Goal: Information Seeking & Learning: Find specific fact

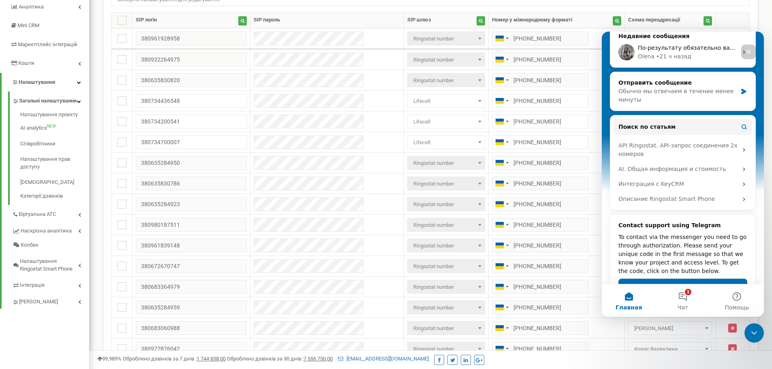
scroll to position [143, 0]
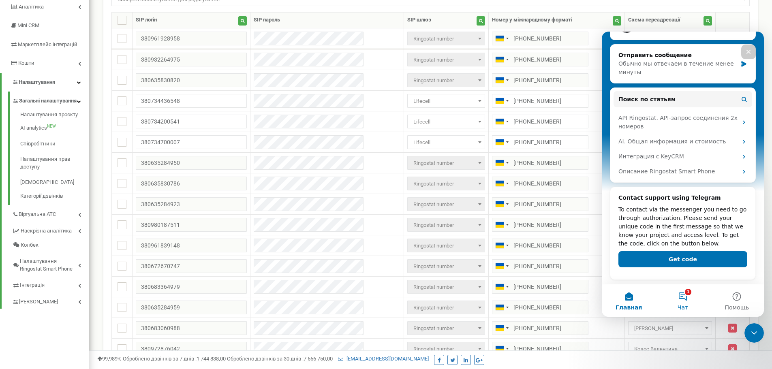
click at [686, 300] on button "1 Чат" at bounding box center [683, 301] width 54 height 32
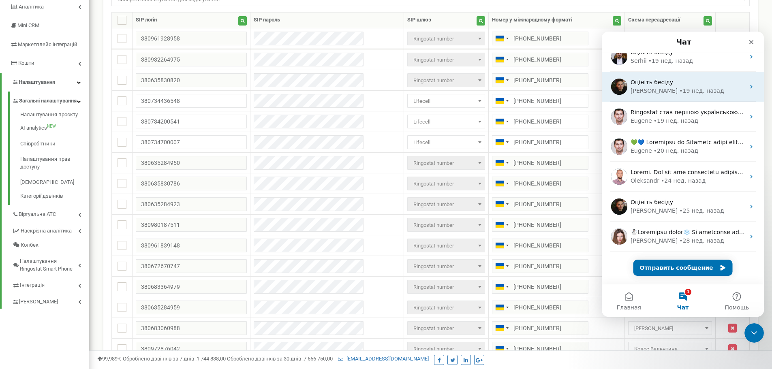
scroll to position [0, 0]
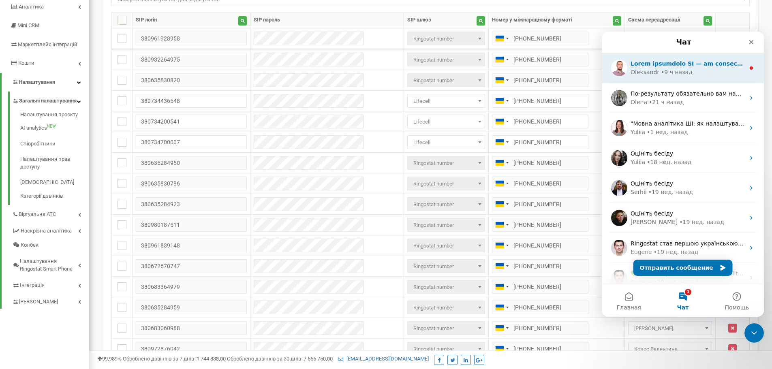
click at [675, 71] on div "• 9 ч назад" at bounding box center [677, 72] width 32 height 9
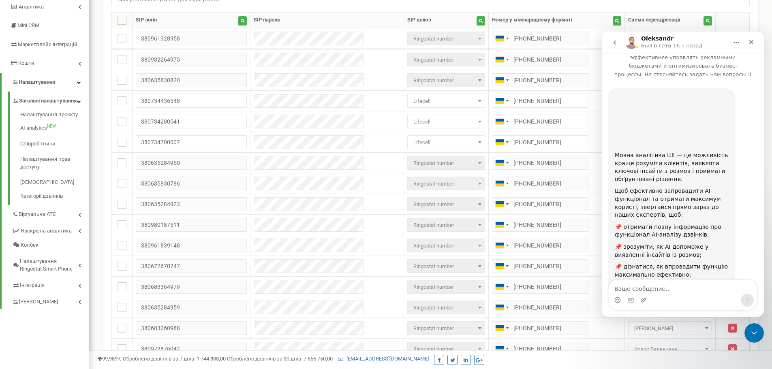
scroll to position [79, 0]
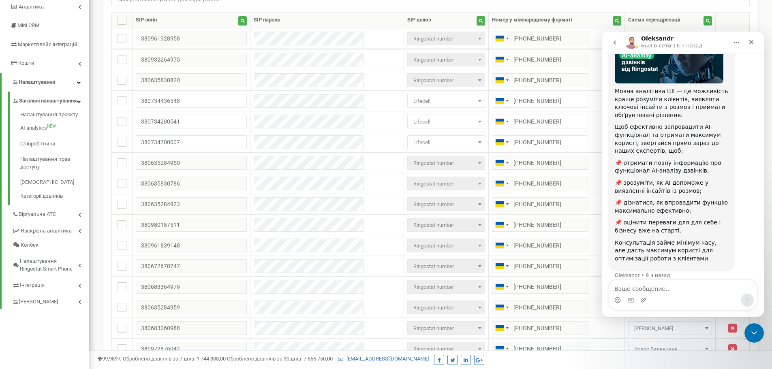
click at [612, 39] on button "go back" at bounding box center [614, 42] width 15 height 15
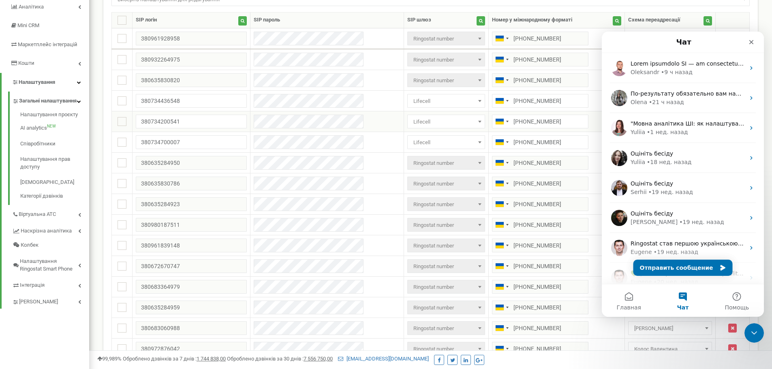
scroll to position [0, 0]
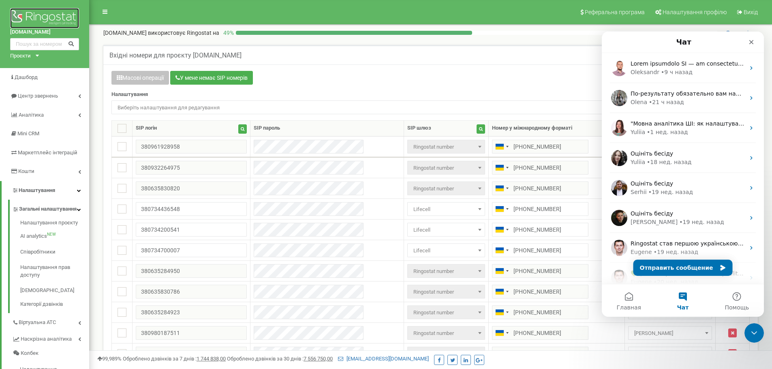
click at [40, 15] on img at bounding box center [44, 18] width 69 height 20
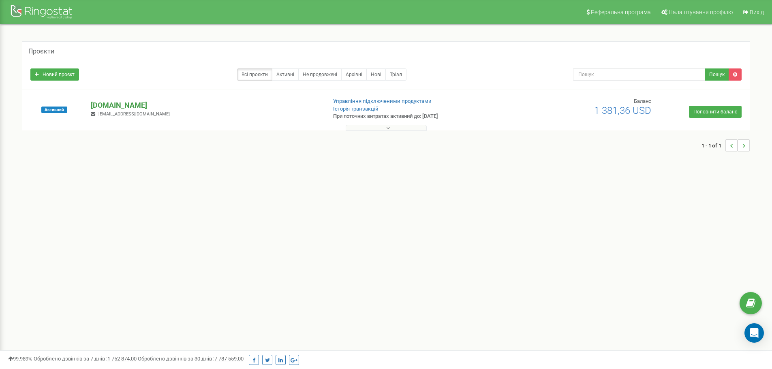
click at [121, 108] on p "[DOMAIN_NAME]" at bounding box center [205, 105] width 229 height 11
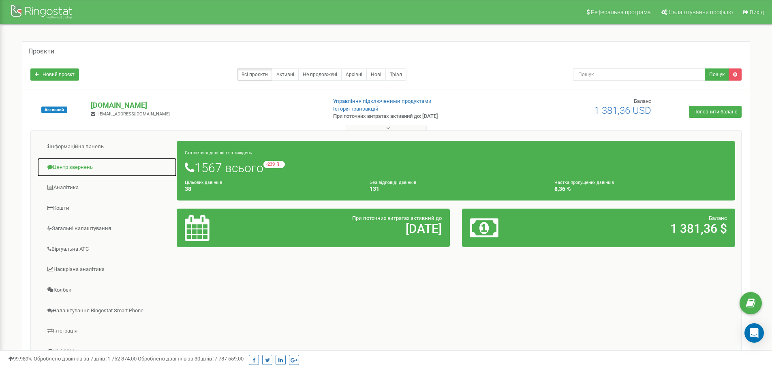
click at [129, 165] on link "Центр звернень" at bounding box center [107, 168] width 140 height 20
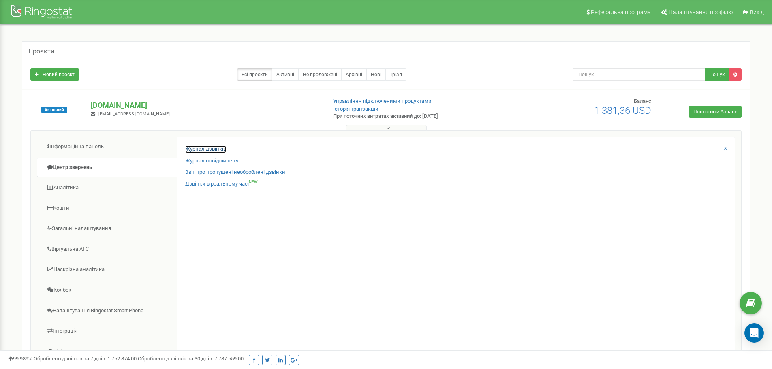
click at [217, 152] on link "Журнал дзвінків" at bounding box center [205, 150] width 41 height 8
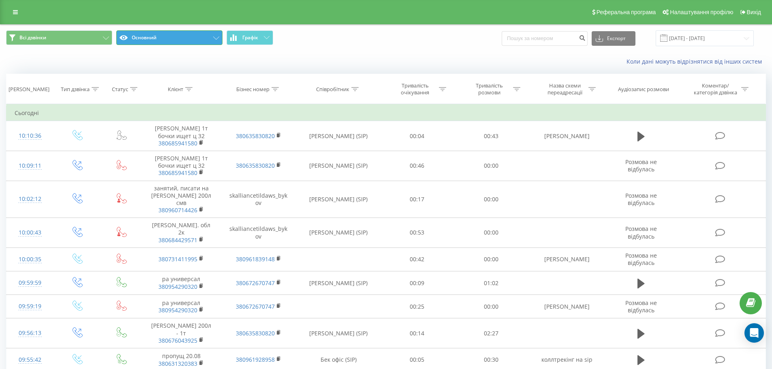
click at [181, 40] on button "Основний" at bounding box center [169, 37] width 106 height 15
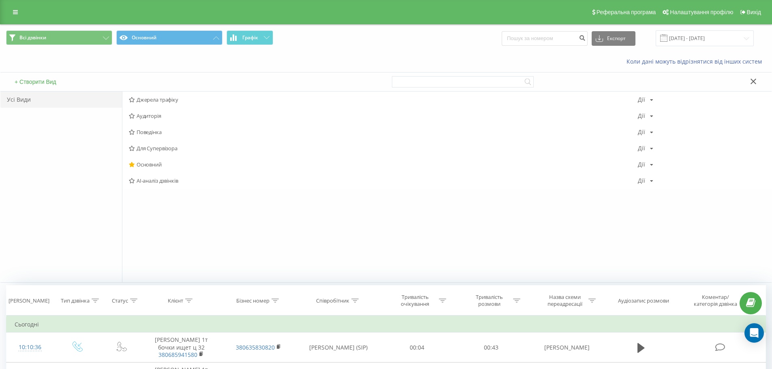
click at [185, 99] on span "Джерела трафіку" at bounding box center [383, 100] width 509 height 6
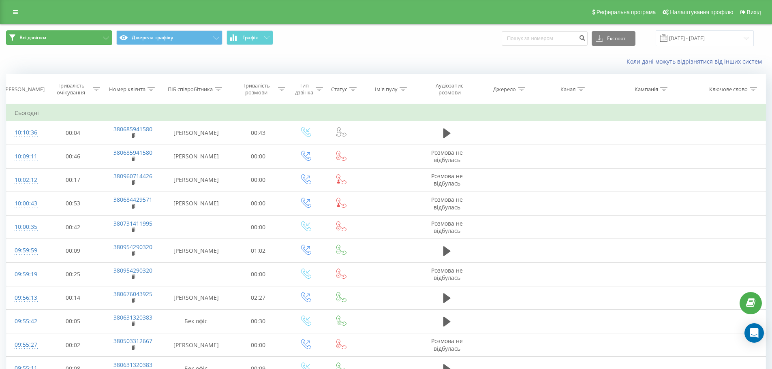
click at [49, 39] on button "Всі дзвінки" at bounding box center [59, 37] width 106 height 15
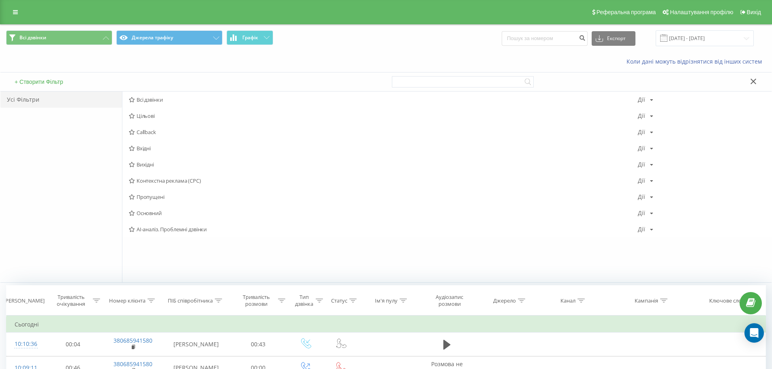
click at [365, 39] on span "Всі дзвінки Джерела трафіку Графік" at bounding box center [193, 38] width 374 height 16
click at [754, 83] on icon at bounding box center [754, 82] width 6 height 6
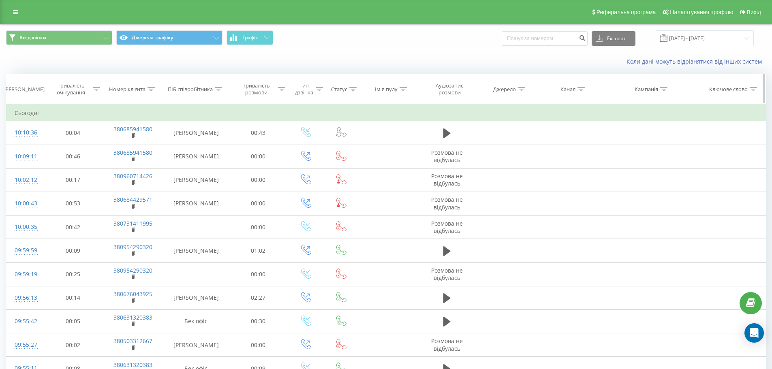
click at [525, 89] on icon at bounding box center [521, 89] width 7 height 4
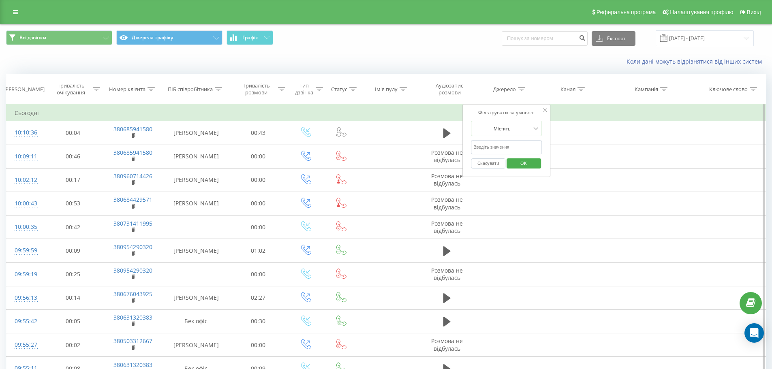
click at [491, 147] on input "text" at bounding box center [506, 147] width 71 height 14
type input "Инсента"
click at [525, 163] on span "OK" at bounding box center [523, 163] width 23 height 13
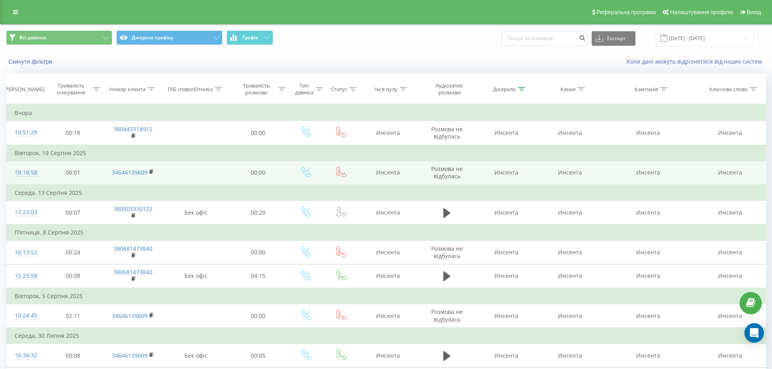
scroll to position [92, 0]
